Goal: Information Seeking & Learning: Learn about a topic

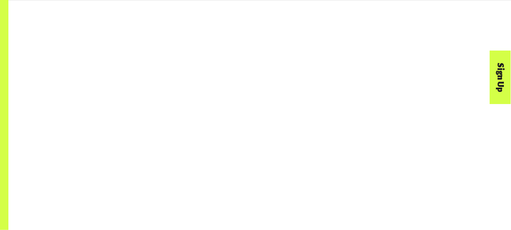
scroll to position [561, 0]
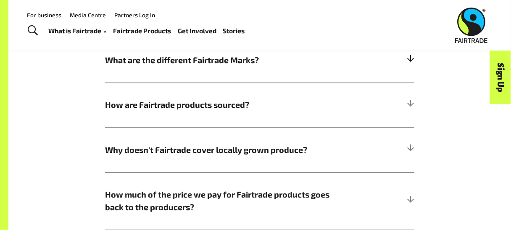
click at [204, 63] on span "What are the different Fairtrade Marks?" at bounding box center [221, 60] width 232 height 13
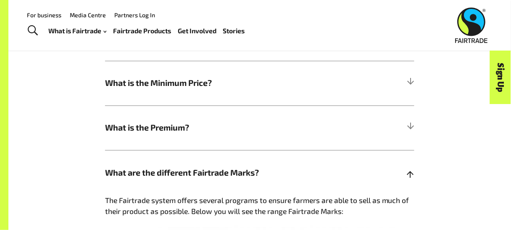
scroll to position [336, 0]
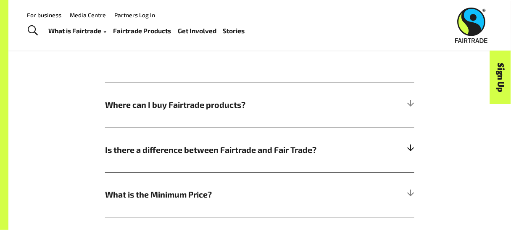
click at [249, 151] on span "Is there a difference between Fairtrade and Fair Trade?" at bounding box center [221, 150] width 232 height 13
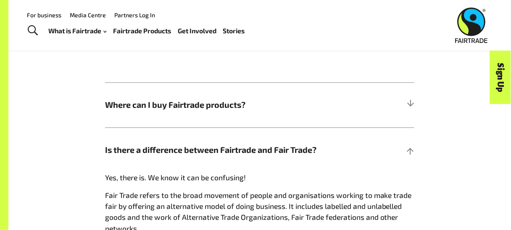
click at [108, 151] on span "Is there a difference between Fairtrade and Fair Trade?" at bounding box center [221, 150] width 232 height 13
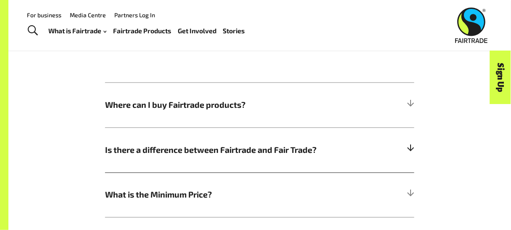
click at [106, 150] on span "Is there a difference between Fairtrade and Fair Trade?" at bounding box center [221, 150] width 232 height 13
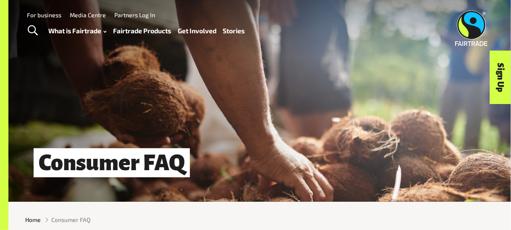
scroll to position [0, 0]
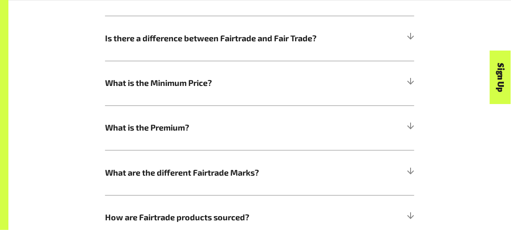
scroll to position [561, 0]
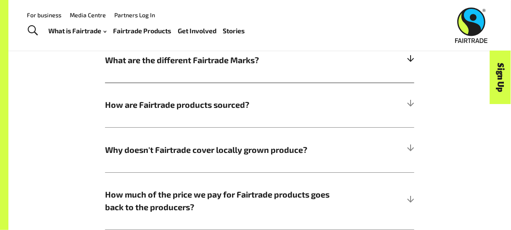
click at [198, 60] on span "What are the different Fairtrade Marks?" at bounding box center [221, 60] width 232 height 13
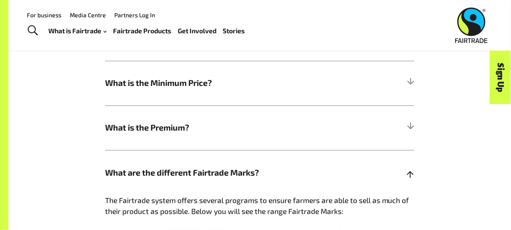
scroll to position [112, 0]
